Goal: Information Seeking & Learning: Learn about a topic

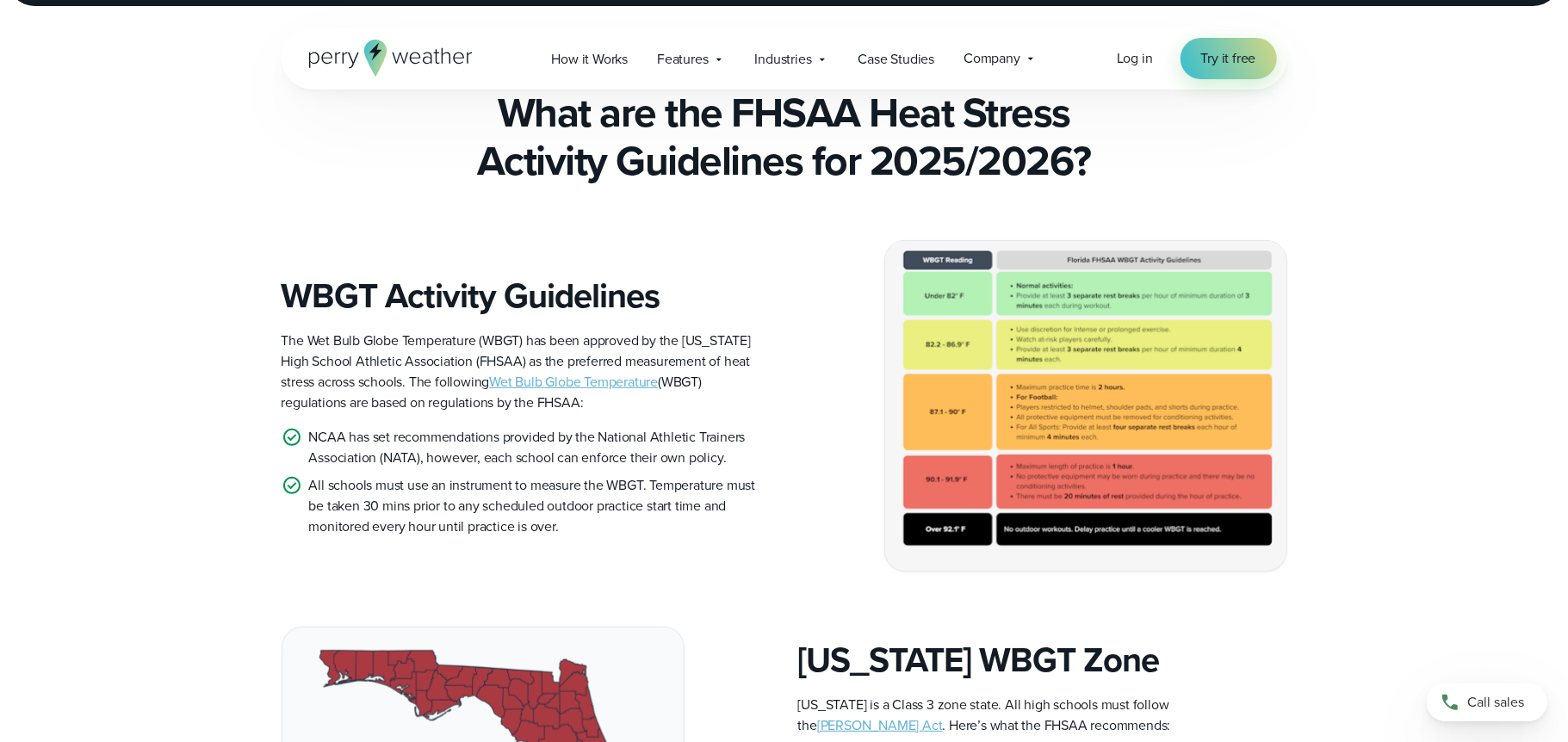
scroll to position [423, 0]
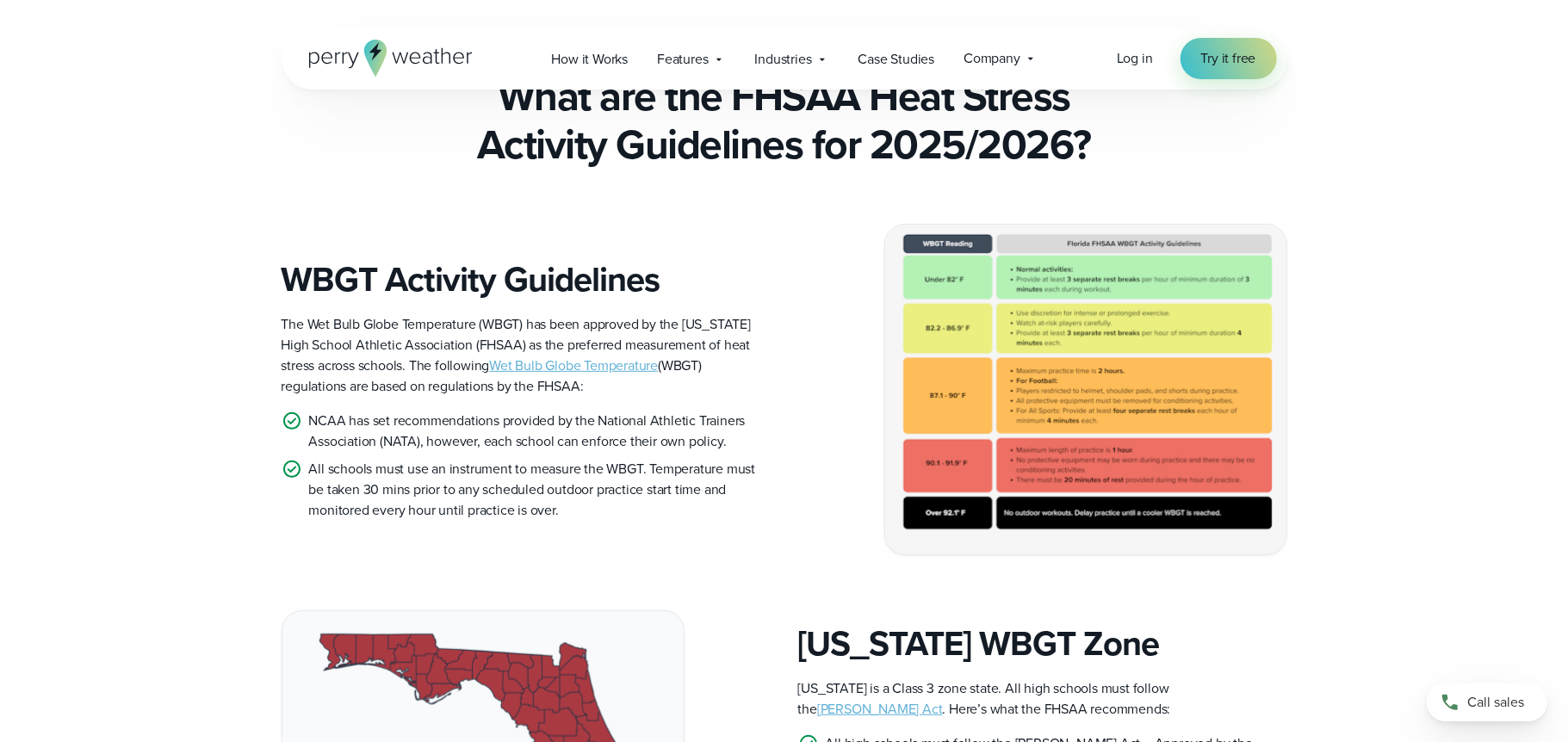
click at [994, 379] on img at bounding box center [1085, 390] width 401 height 329
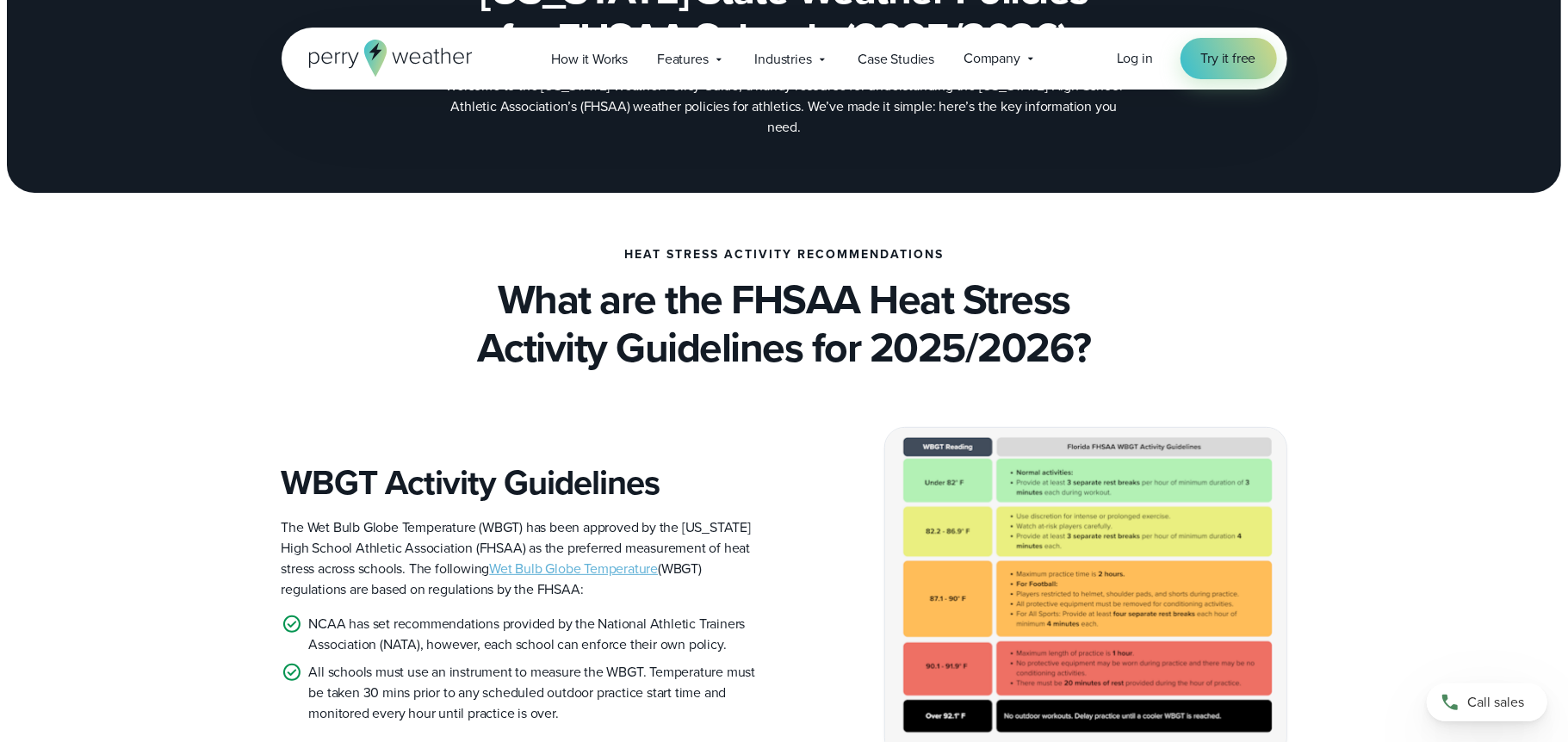
scroll to position [344, 0]
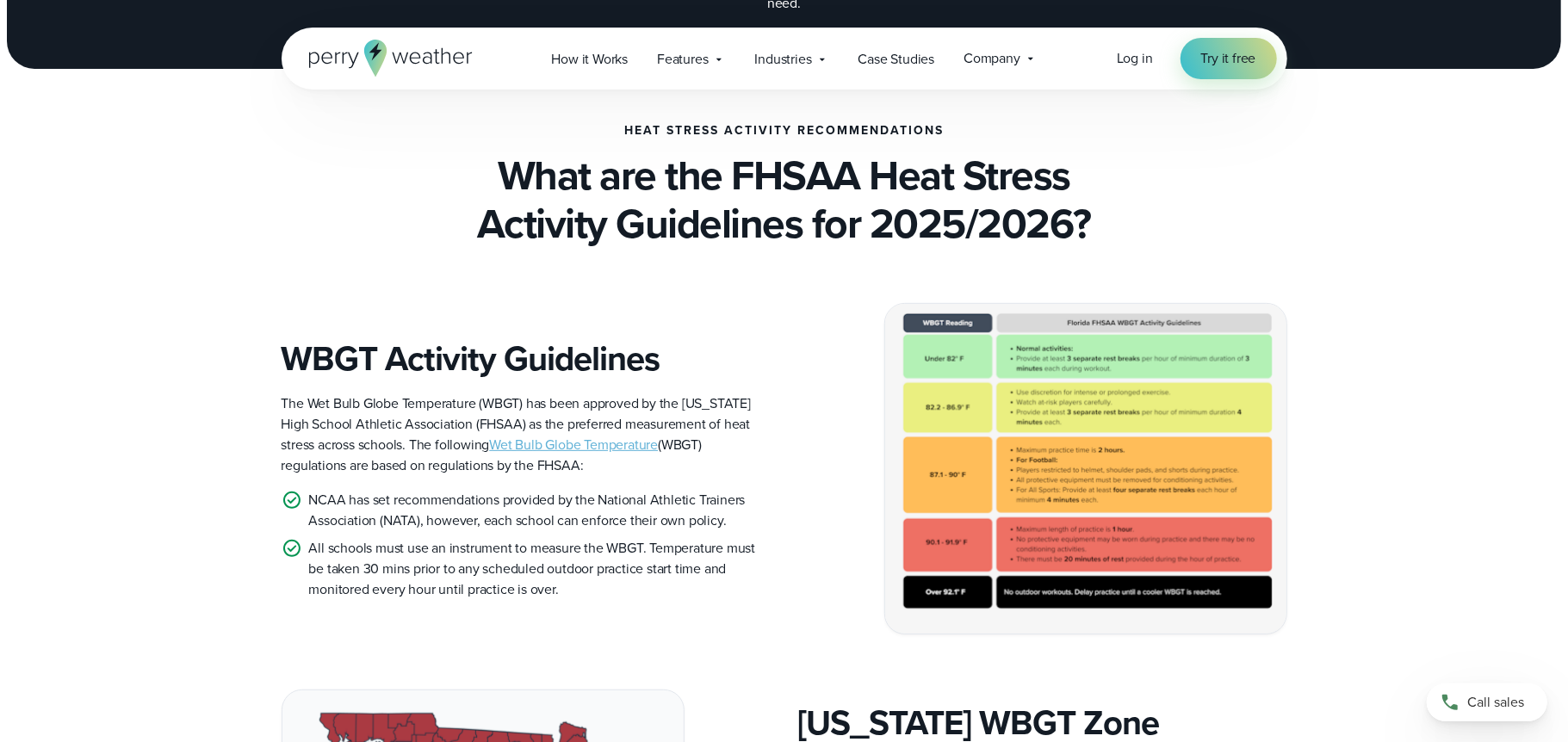
click at [1023, 424] on img at bounding box center [1085, 468] width 401 height 329
click at [552, 435] on link "Wet Bulb Globe Temperature" at bounding box center [573, 444] width 169 height 19
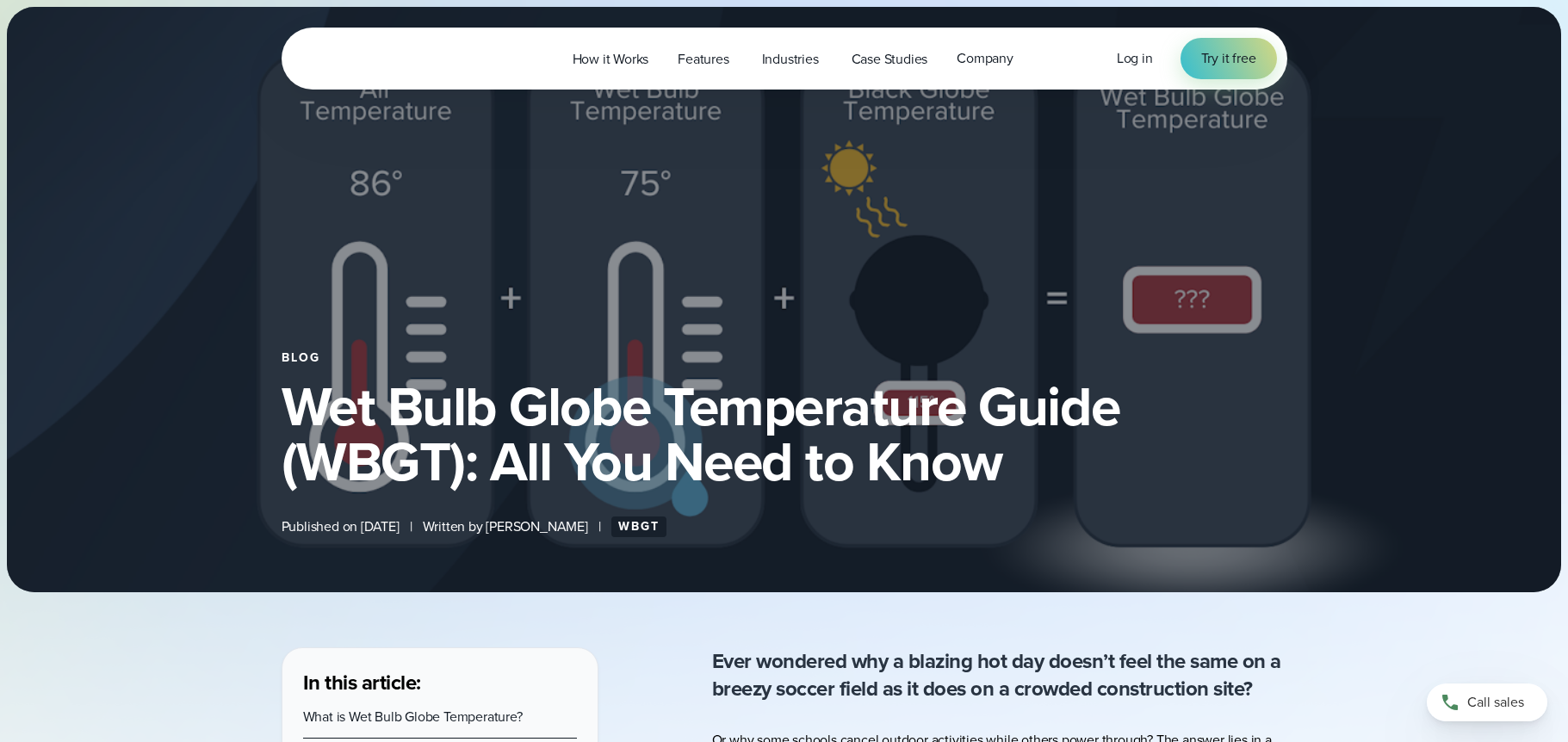
select select "***"
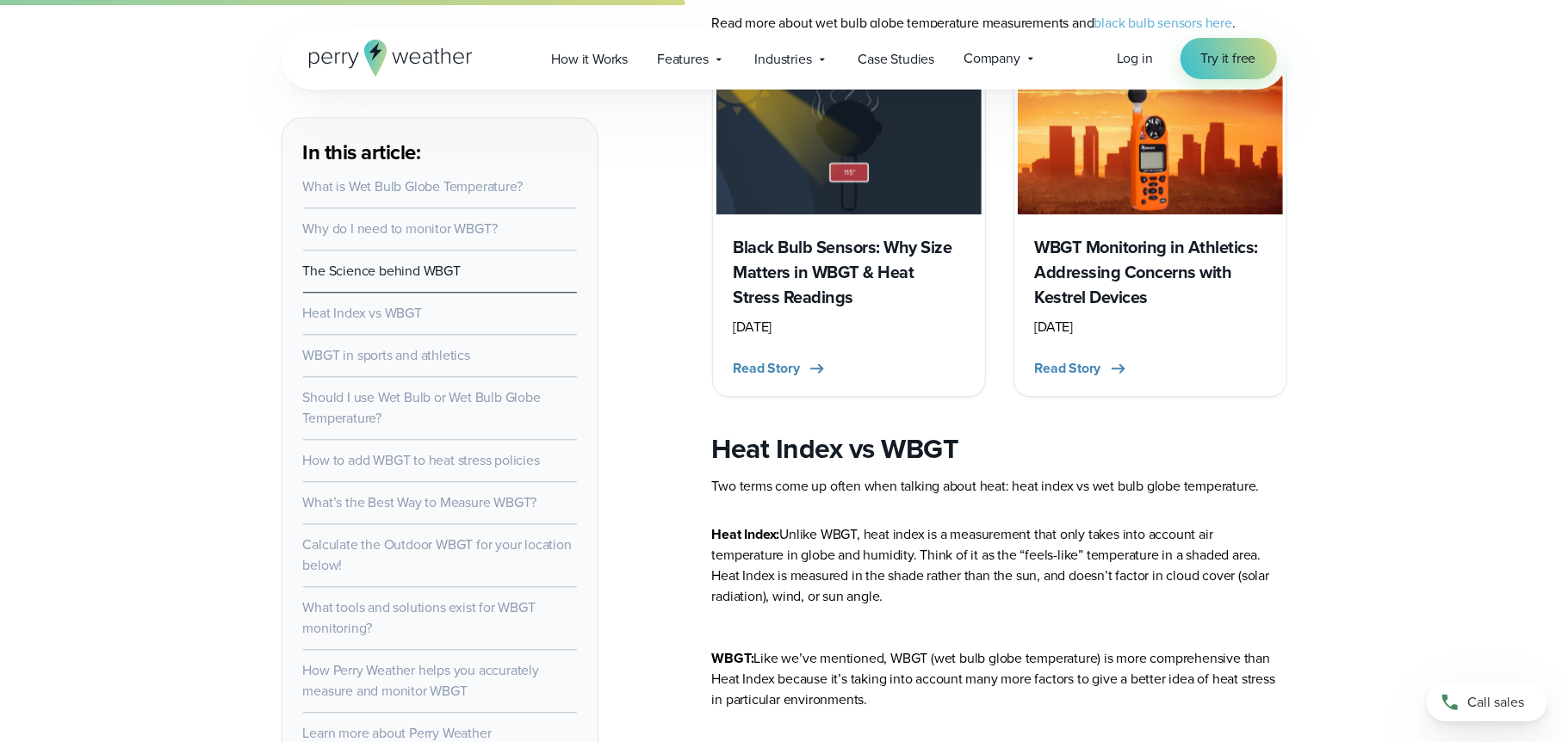
scroll to position [2946, 0]
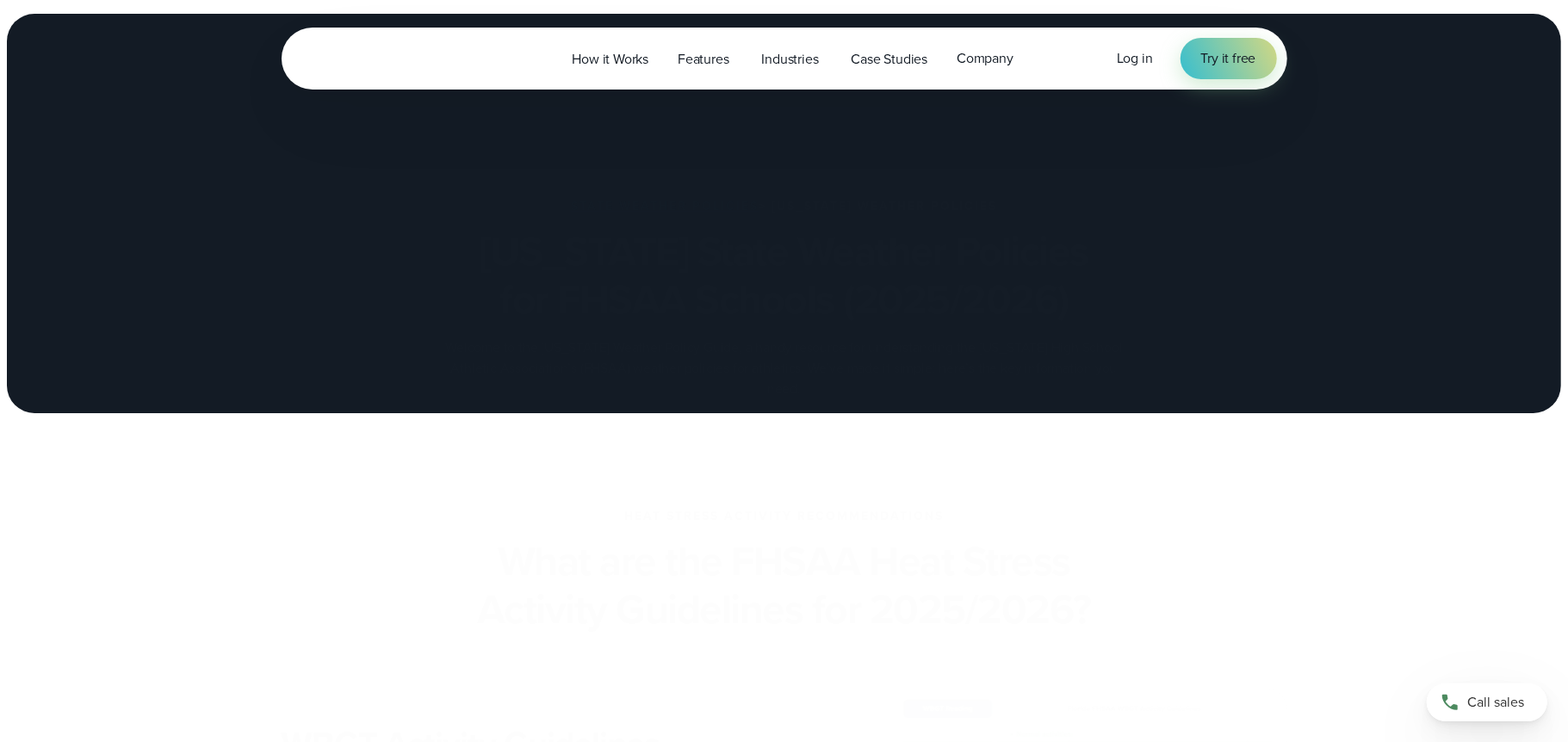
click at [266, 468] on div "Heat Stress Activity Recommendations What are the FHSAA Heat Stress Activity Gu…" at bounding box center [784, 530] width 1240 height 124
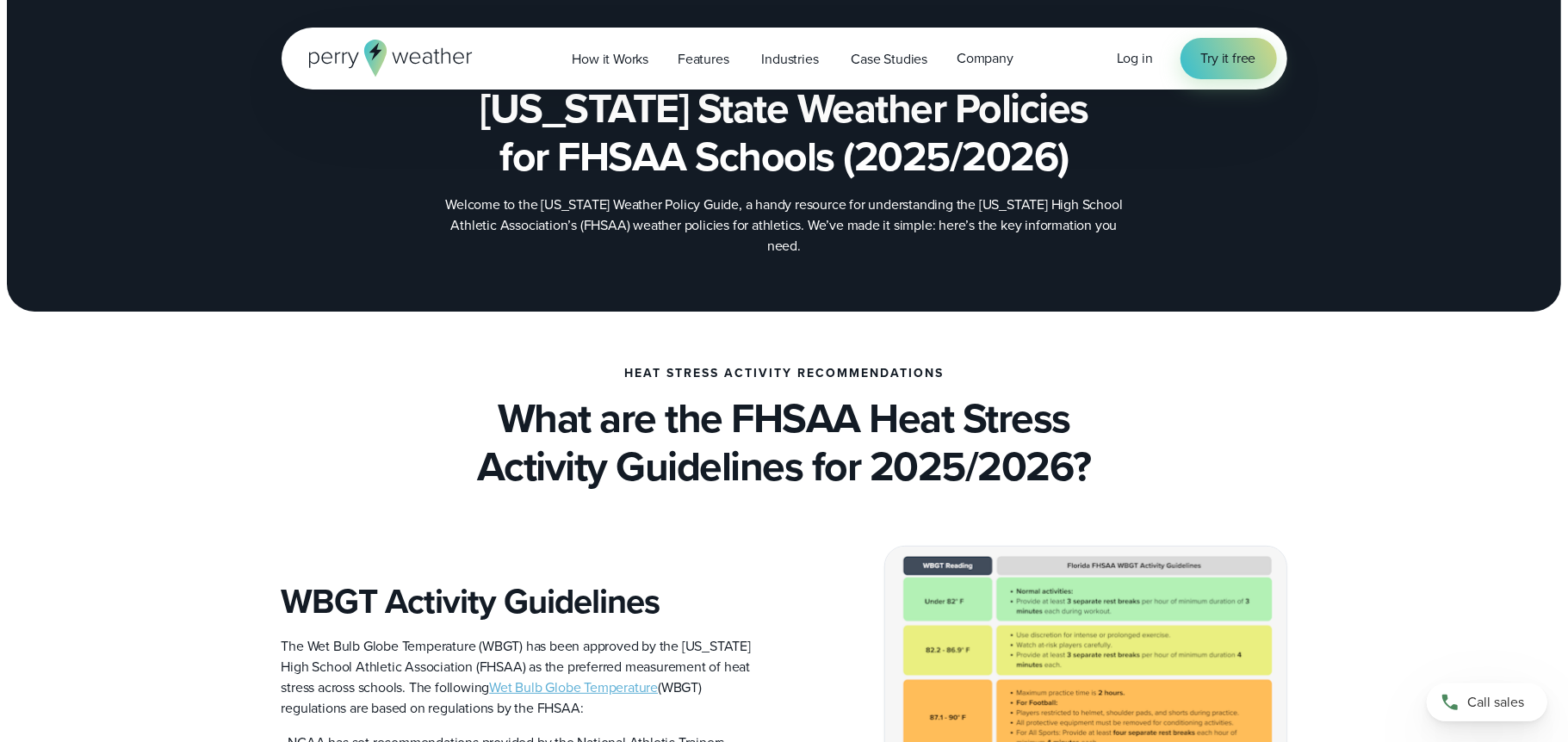
scroll to position [290, 0]
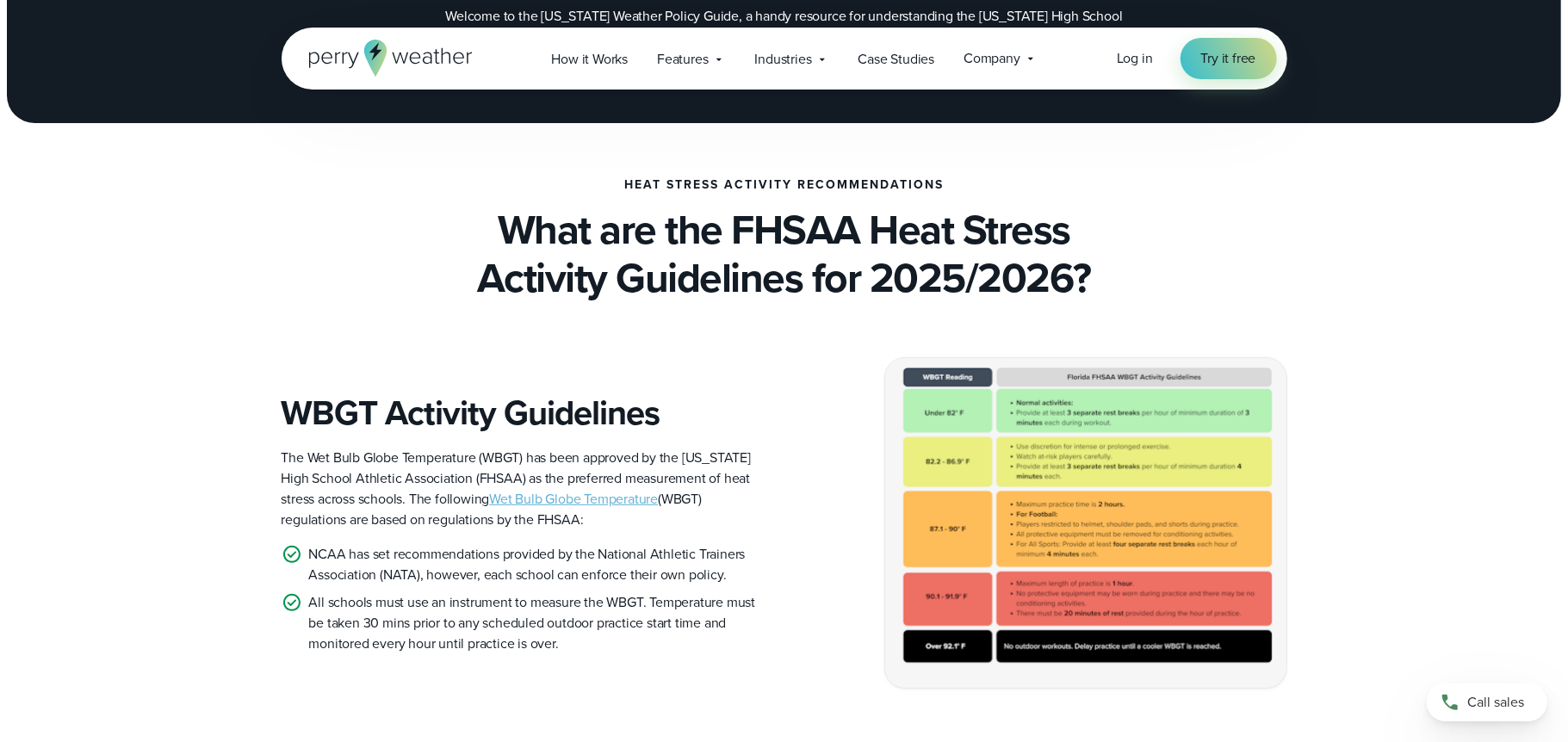
click at [968, 598] on img at bounding box center [1085, 523] width 401 height 329
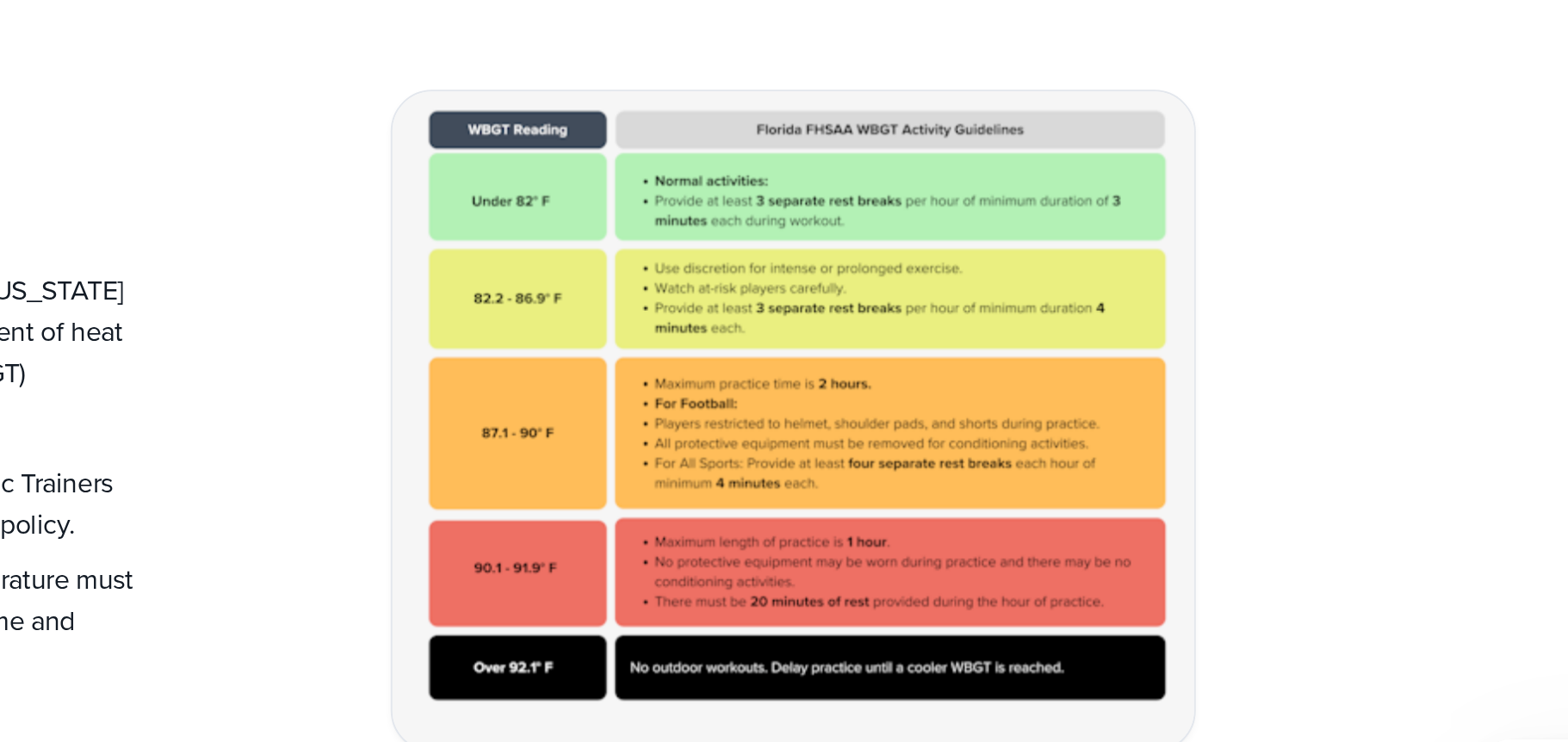
scroll to position [290, 0]
